Goal: Transaction & Acquisition: Book appointment/travel/reservation

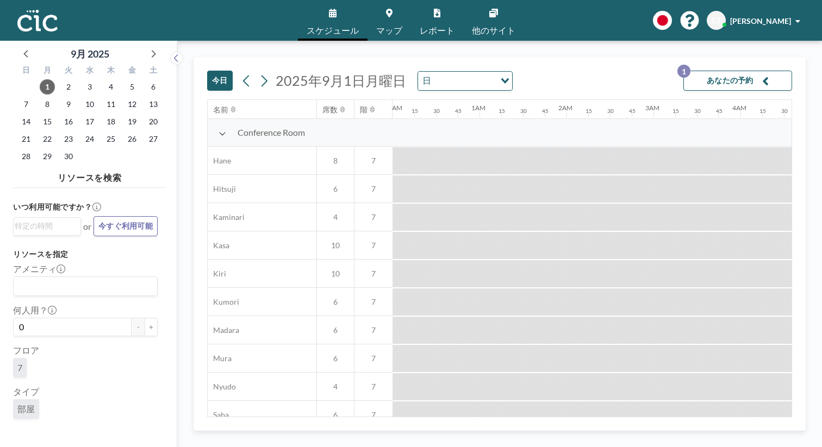
scroll to position [0, 1007]
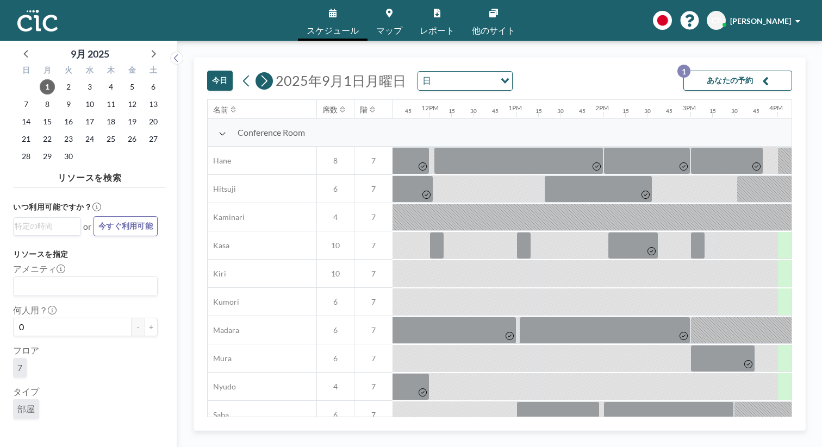
click at [255, 72] on button at bounding box center [263, 80] width 17 height 17
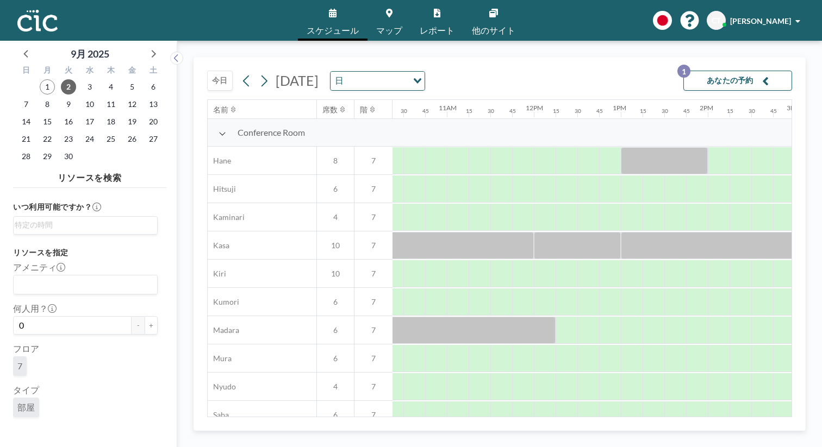
scroll to position [0, 921]
click at [390, 26] on span "マップ" at bounding box center [389, 30] width 26 height 9
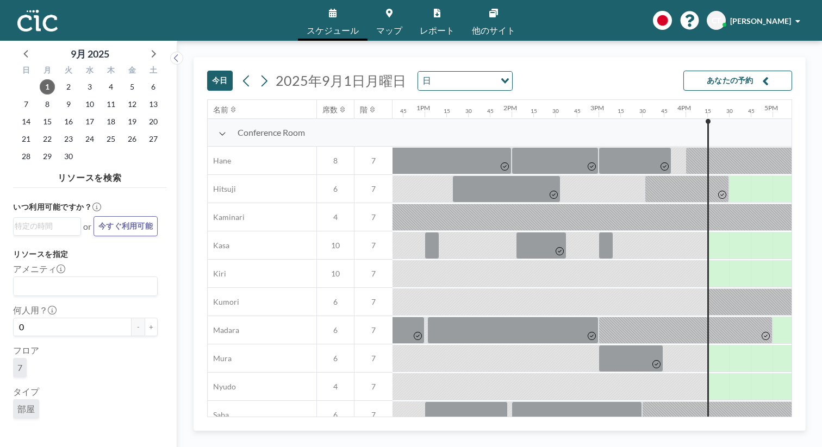
scroll to position [0, 1131]
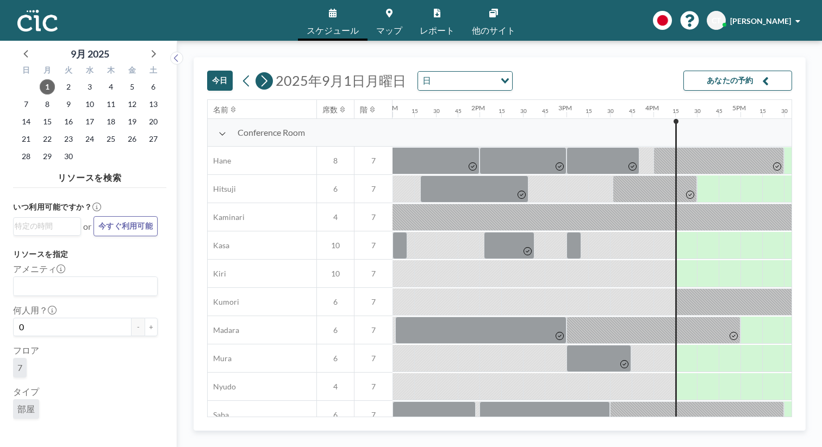
click at [259, 73] on icon at bounding box center [264, 81] width 10 height 16
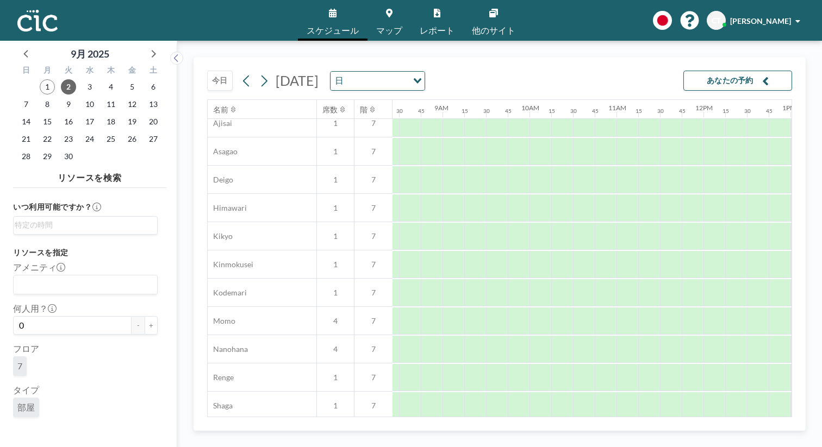
scroll to position [508, 733]
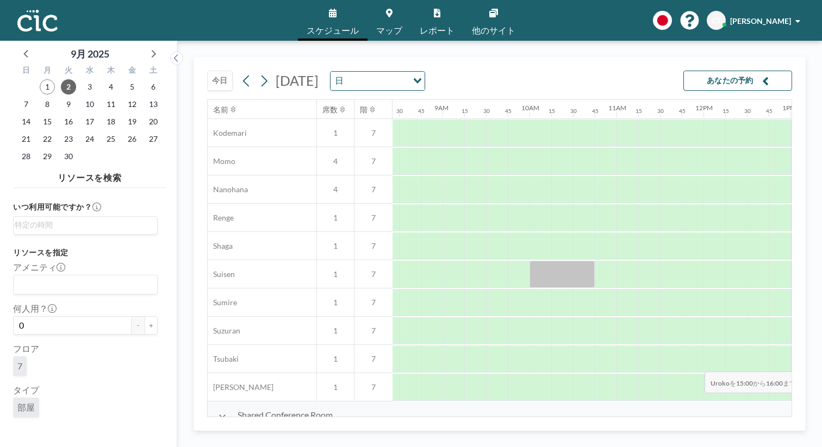
drag, startPoint x: 663, startPoint y: 345, endPoint x: 700, endPoint y: 345, distance: 36.4
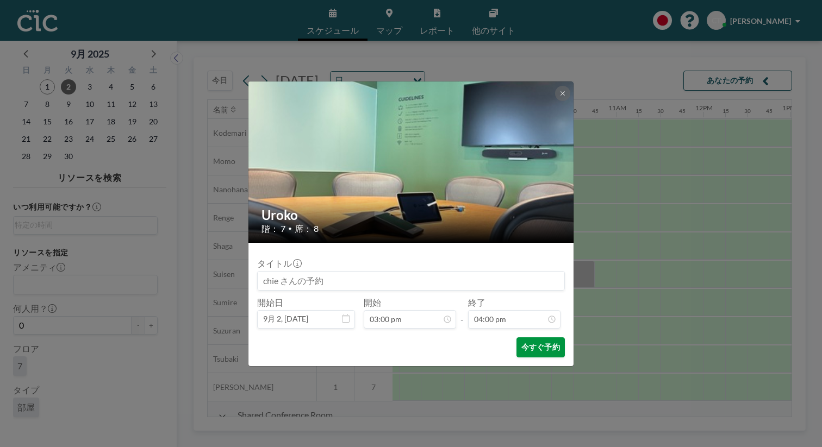
click at [525, 338] on button "今すぐ予約" at bounding box center [540, 348] width 48 height 20
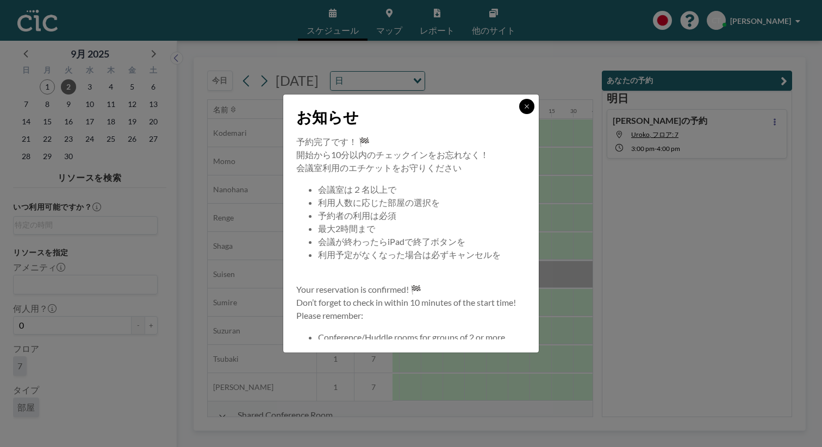
click at [525, 108] on icon at bounding box center [527, 106] width 4 height 4
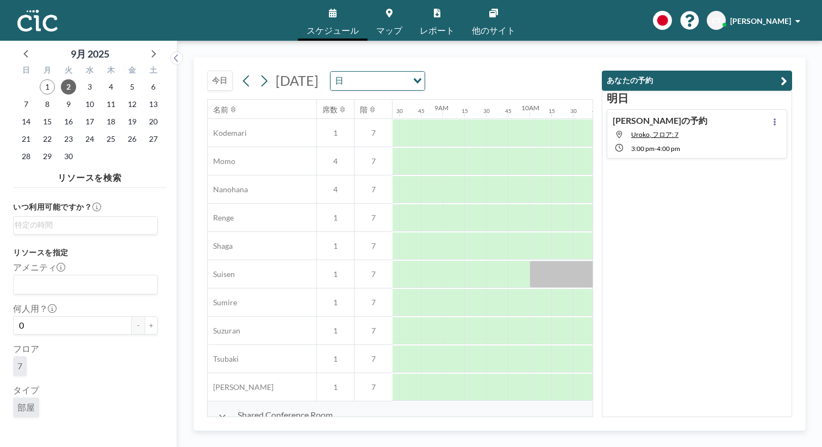
click at [787, 74] on icon "button" at bounding box center [784, 80] width 7 height 13
